Goal: Find specific page/section: Find specific page/section

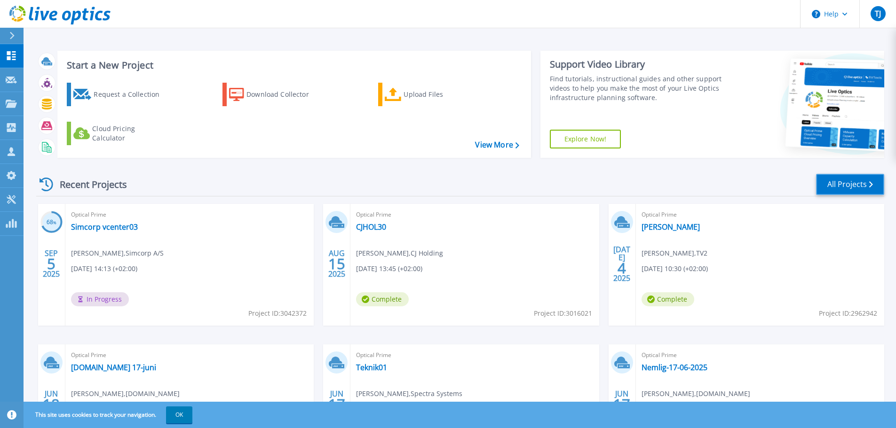
click at [854, 186] on link "All Projects" at bounding box center [850, 184] width 68 height 21
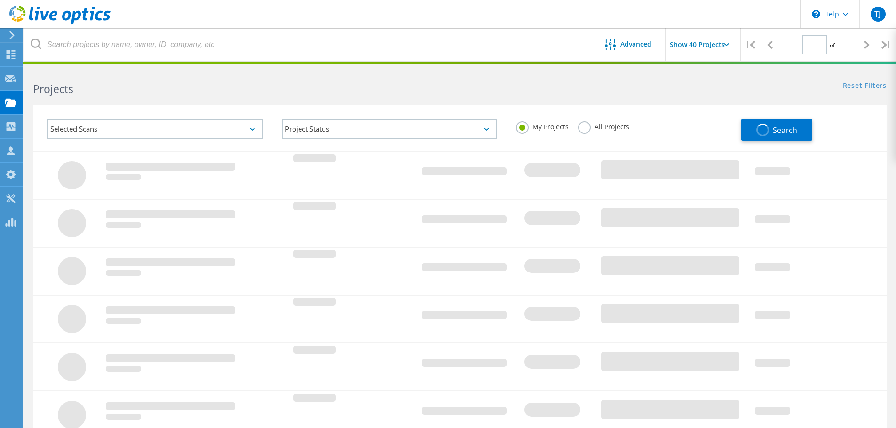
type input "1"
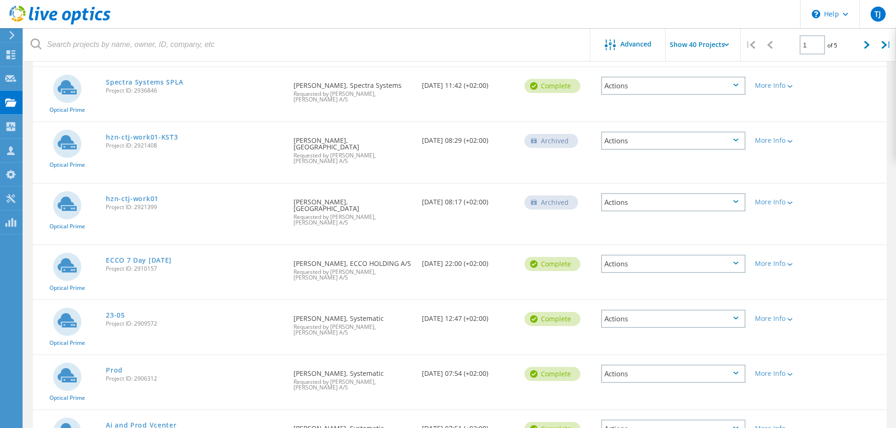
scroll to position [799, 0]
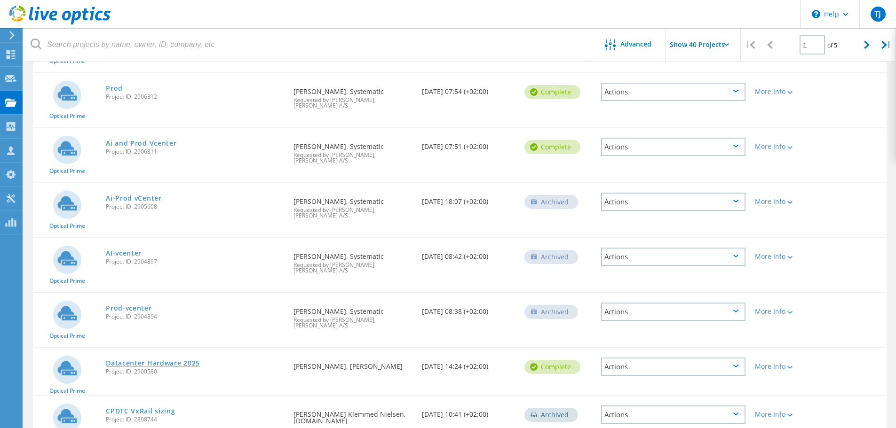
click at [180, 360] on link "Datacenter Hardware 2025" at bounding box center [153, 363] width 94 height 7
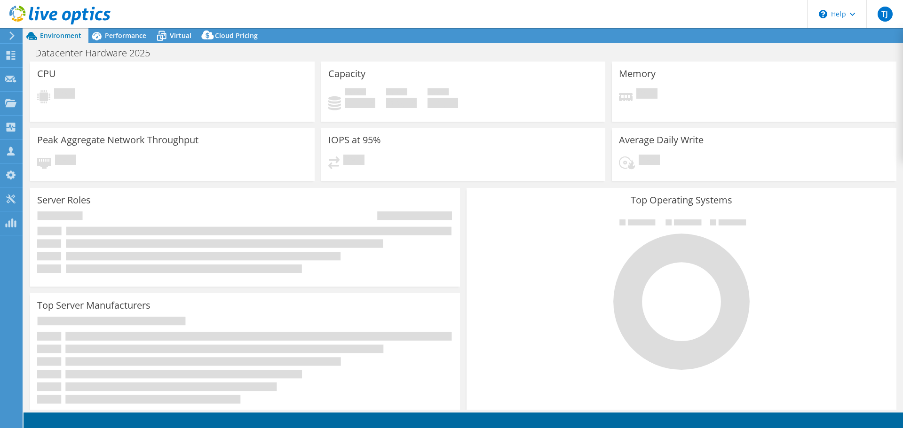
select select "USD"
